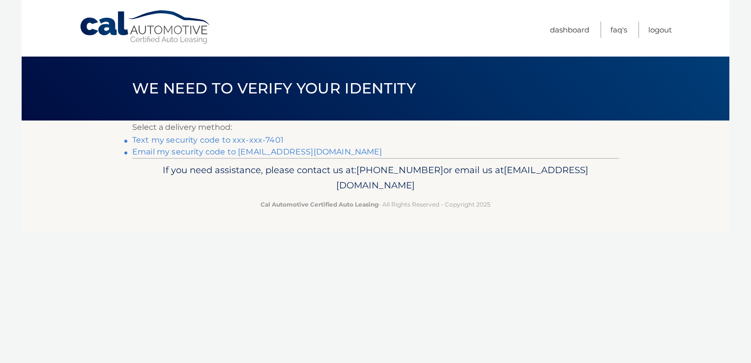
click at [199, 141] on link "Text my security code to xxx-xxx-7401" at bounding box center [207, 139] width 151 height 9
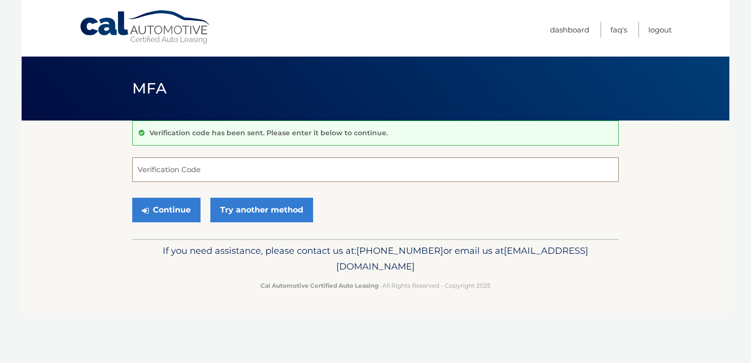
click at [195, 173] on input "Verification Code" at bounding box center [375, 169] width 487 height 25
click at [196, 173] on input "Verification Code" at bounding box center [375, 169] width 487 height 25
type input "657950"
click at [165, 208] on button "Continue" at bounding box center [166, 210] width 68 height 25
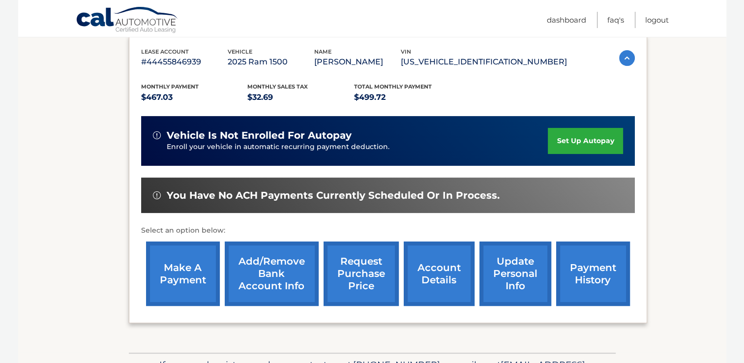
scroll to position [169, 0]
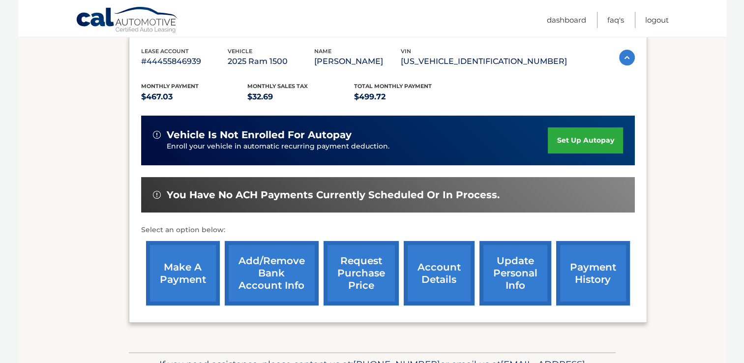
click at [434, 268] on link "account details" at bounding box center [439, 273] width 71 height 64
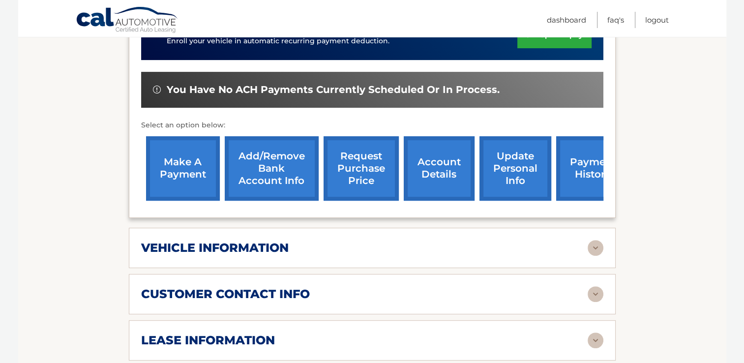
scroll to position [320, 0]
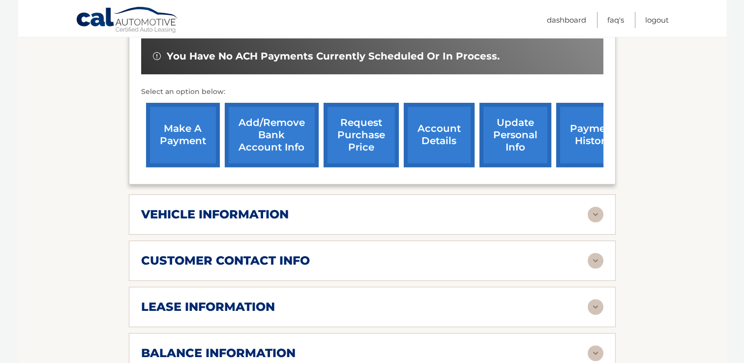
click at [597, 213] on img at bounding box center [595, 214] width 16 height 16
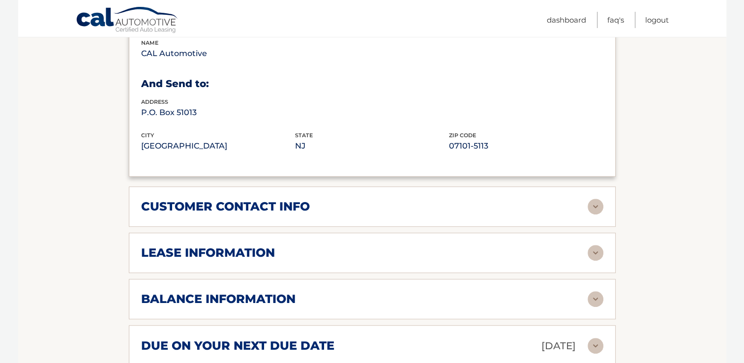
scroll to position [628, 0]
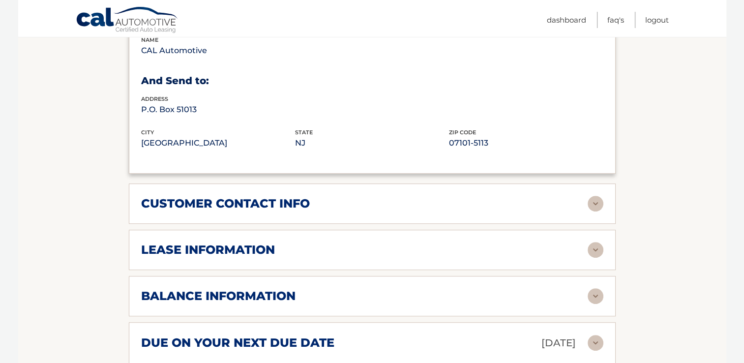
click at [591, 251] on img at bounding box center [595, 250] width 16 height 16
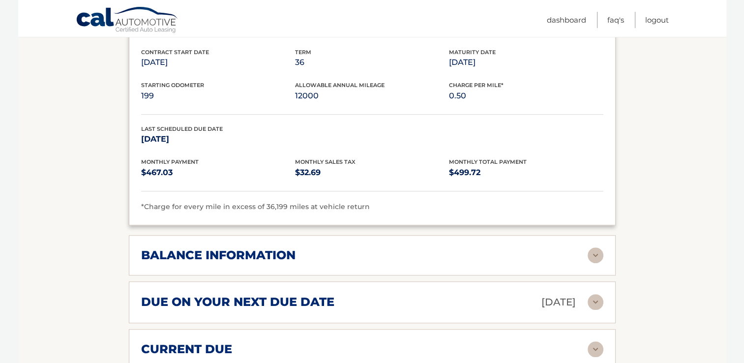
scroll to position [851, 0]
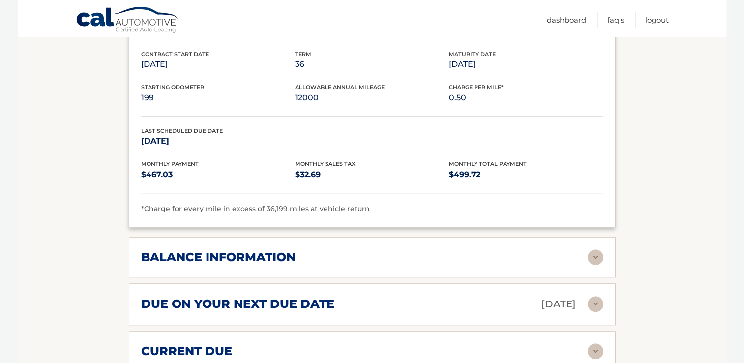
click at [591, 256] on img at bounding box center [595, 257] width 16 height 16
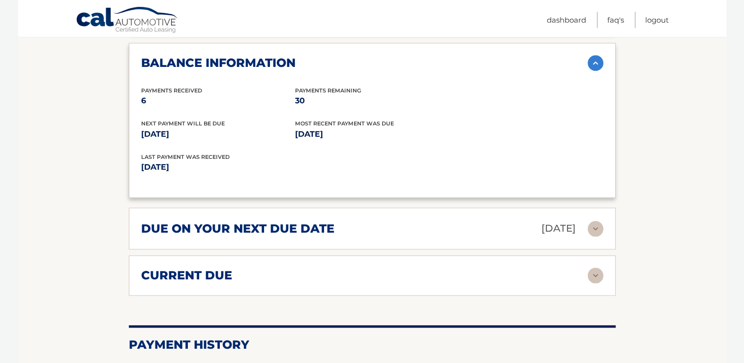
scroll to position [1044, 0]
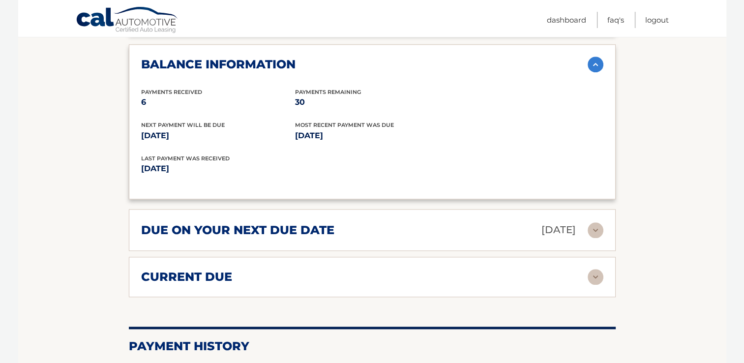
click at [591, 225] on img at bounding box center [595, 230] width 16 height 16
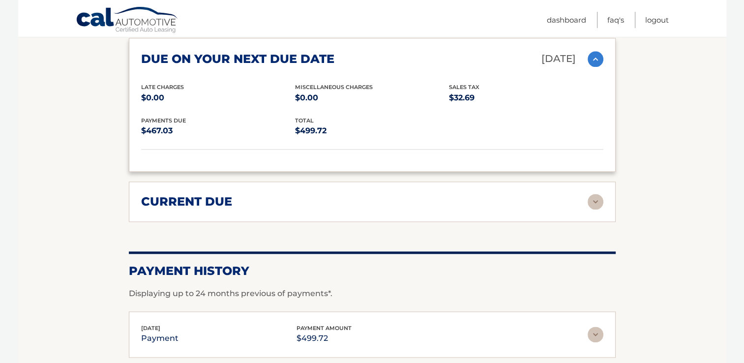
scroll to position [1223, 0]
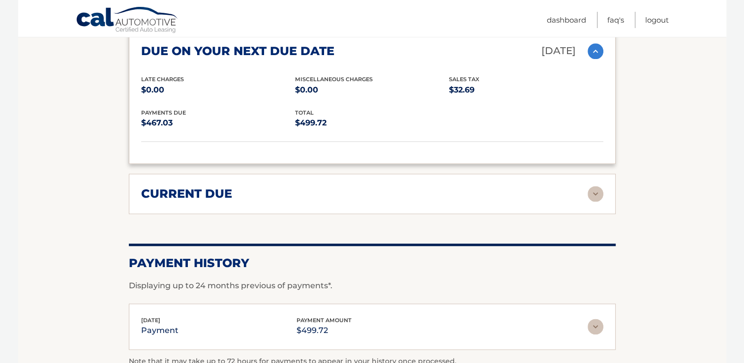
click at [592, 191] on img at bounding box center [595, 194] width 16 height 16
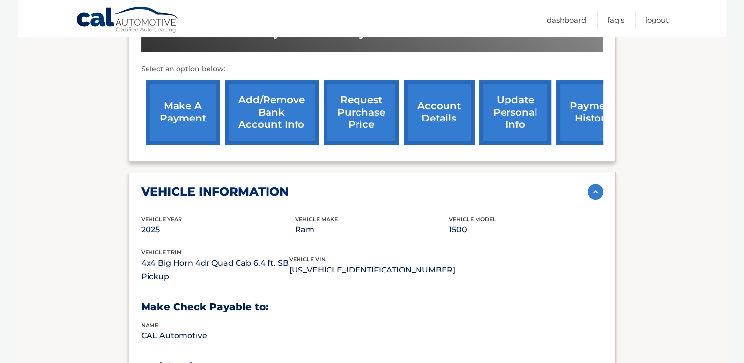
scroll to position [339, 0]
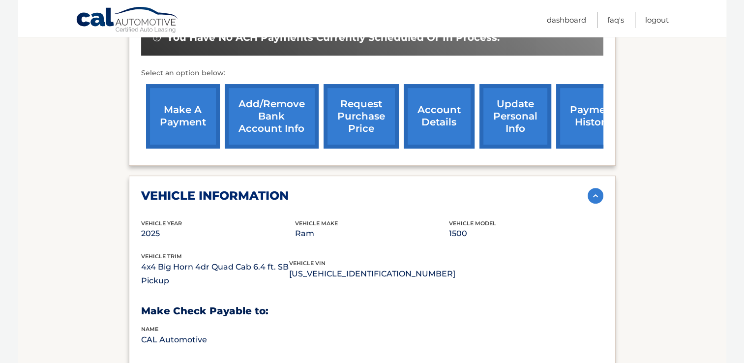
click at [433, 113] on link "account details" at bounding box center [439, 116] width 71 height 64
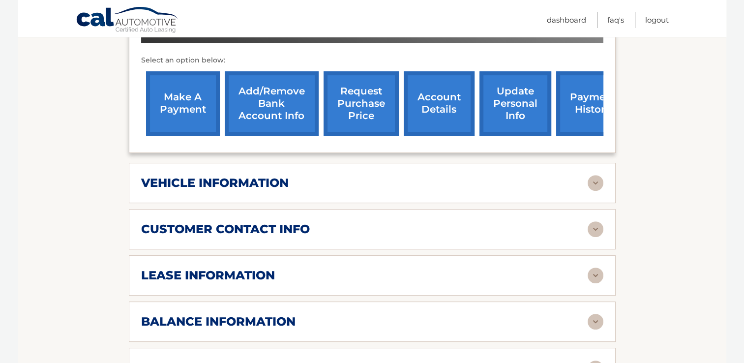
scroll to position [355, 0]
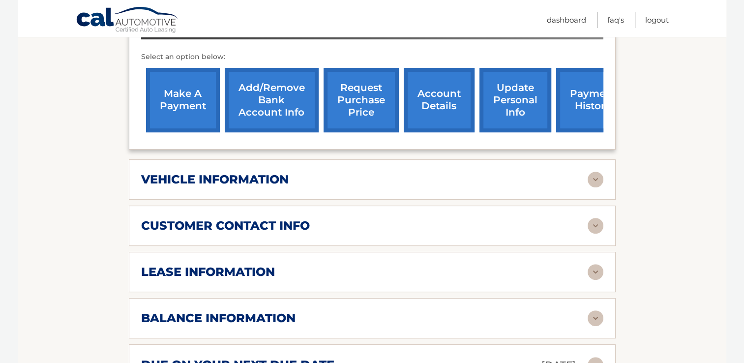
click at [350, 87] on link "request purchase price" at bounding box center [360, 100] width 75 height 64
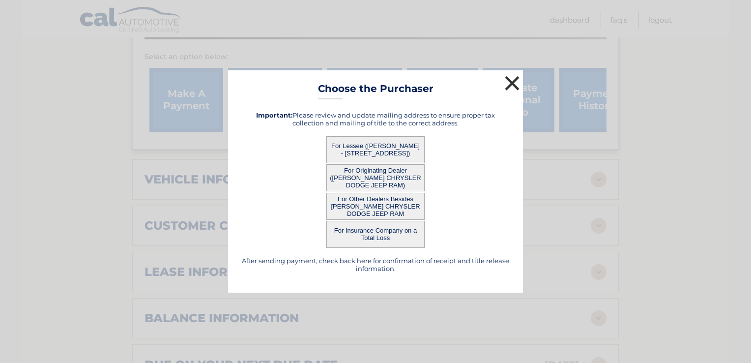
click at [510, 81] on button "×" at bounding box center [512, 83] width 20 height 20
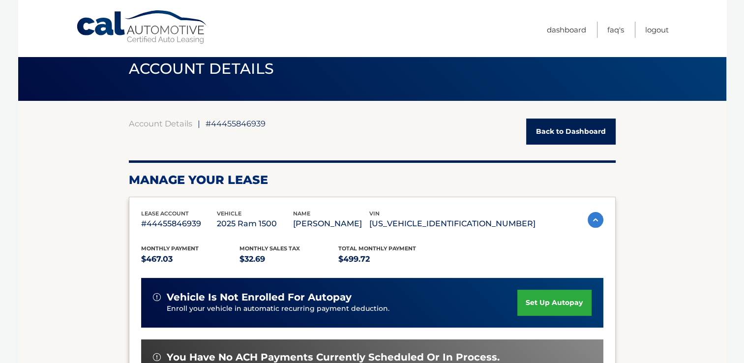
scroll to position [18, 0]
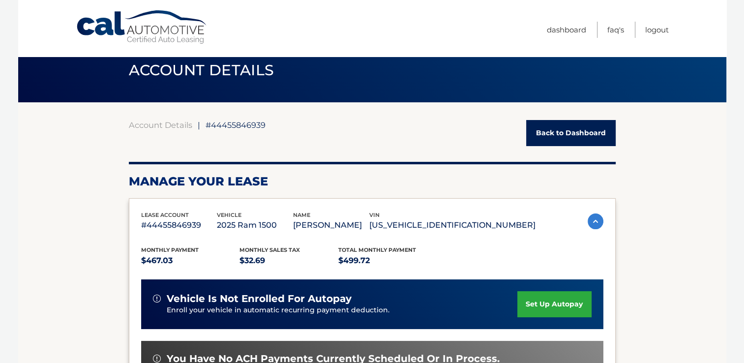
click at [565, 131] on link "Back to Dashboard" at bounding box center [570, 133] width 89 height 26
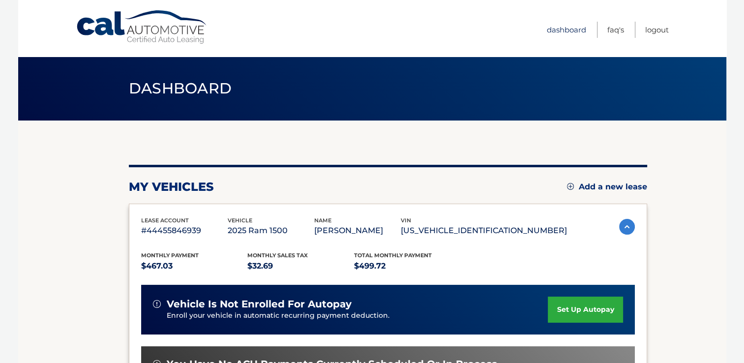
click at [553, 29] on link "Dashboard" at bounding box center [566, 30] width 39 height 16
click at [613, 29] on link "FAQ's" at bounding box center [615, 30] width 17 height 16
